Goal: Obtain resource: Obtain resource

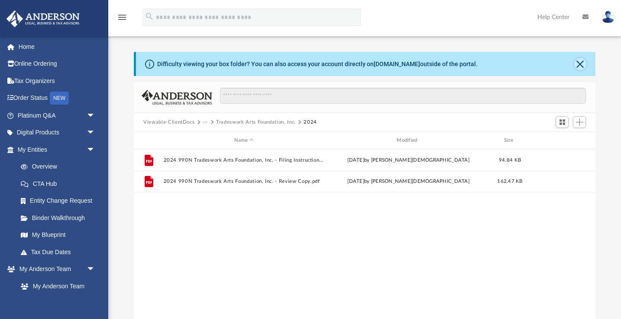
click at [582, 64] on button "Close" at bounding box center [580, 64] width 12 height 12
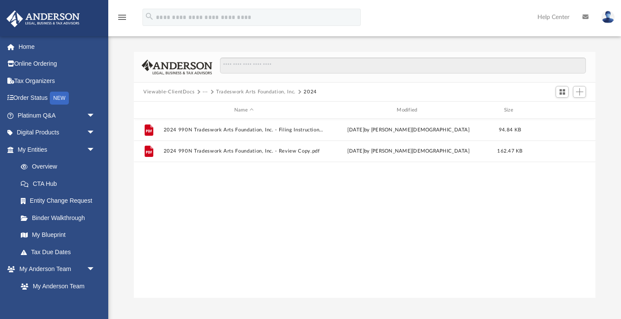
click at [246, 91] on button "Tradeswork Arts Foundation, Inc." at bounding box center [256, 92] width 80 height 8
click at [176, 91] on button "Viewable-ClientDocs" at bounding box center [168, 92] width 51 height 8
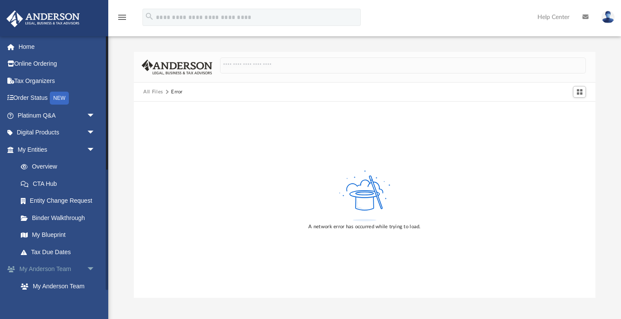
click at [89, 264] on span "arrow_drop_down" at bounding box center [95, 270] width 17 height 18
click at [44, 290] on link "My Documents arrow_drop_down" at bounding box center [57, 286] width 102 height 17
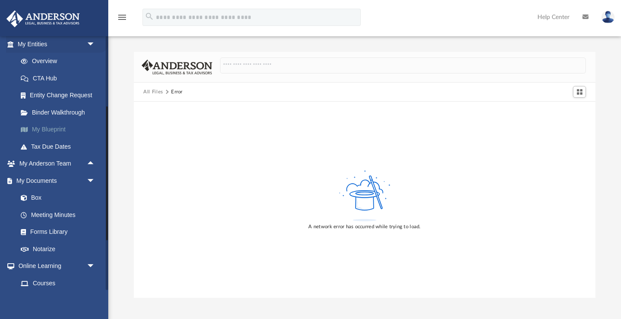
scroll to position [108, 0]
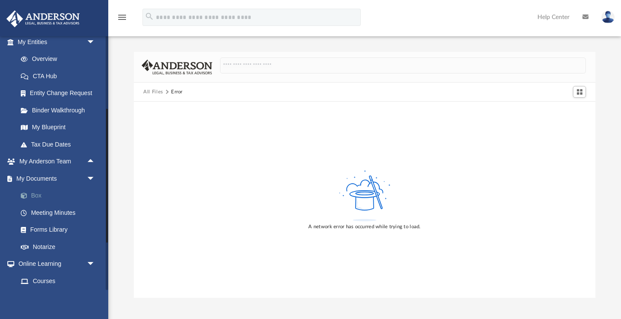
click at [39, 194] on link "Box" at bounding box center [60, 195] width 96 height 17
click at [36, 196] on link "Box" at bounding box center [60, 195] width 96 height 17
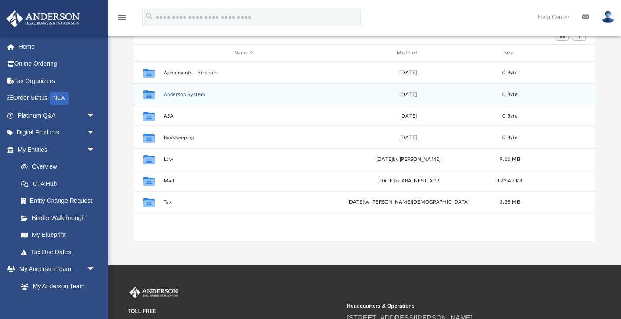
scroll to position [86, 0]
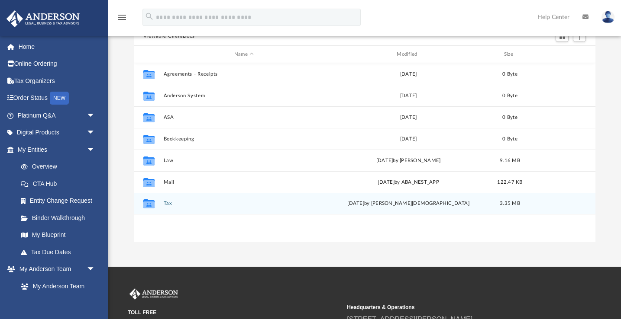
click at [168, 206] on div "Collaborated Folder Tax [DATE] by [PERSON_NAME] 3.35 MB" at bounding box center [364, 204] width 461 height 22
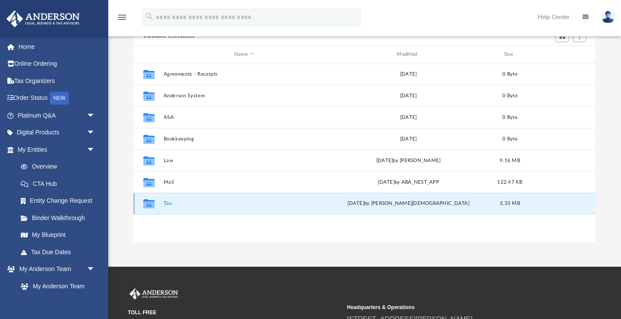
click at [168, 205] on button "Tax" at bounding box center [244, 204] width 161 height 6
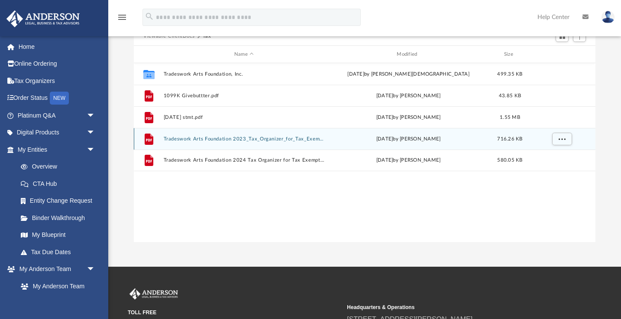
click at [202, 140] on button "Tradeswork Arts Foundation 2023_Tax_Organizer_for_Tax_Exempt_Organizations_Form…" at bounding box center [244, 139] width 161 height 6
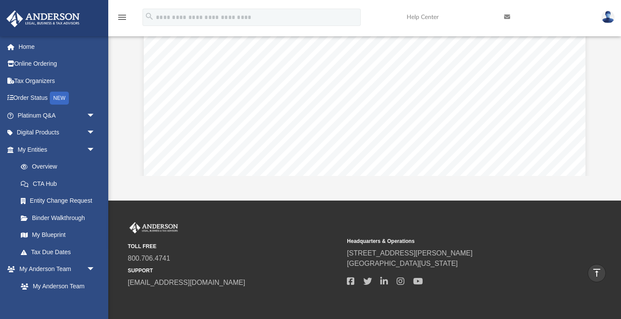
scroll to position [325, 0]
